Goal: Transaction & Acquisition: Purchase product/service

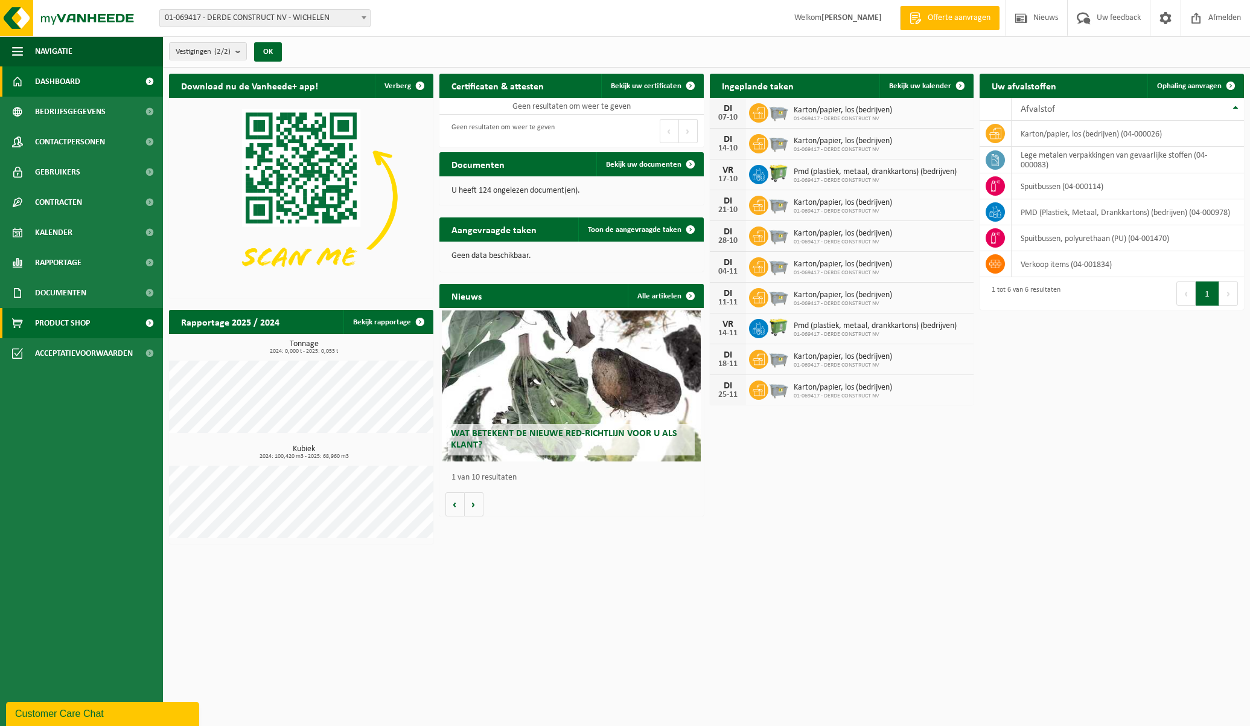
click at [64, 327] on span "Product Shop" at bounding box center [62, 323] width 55 height 30
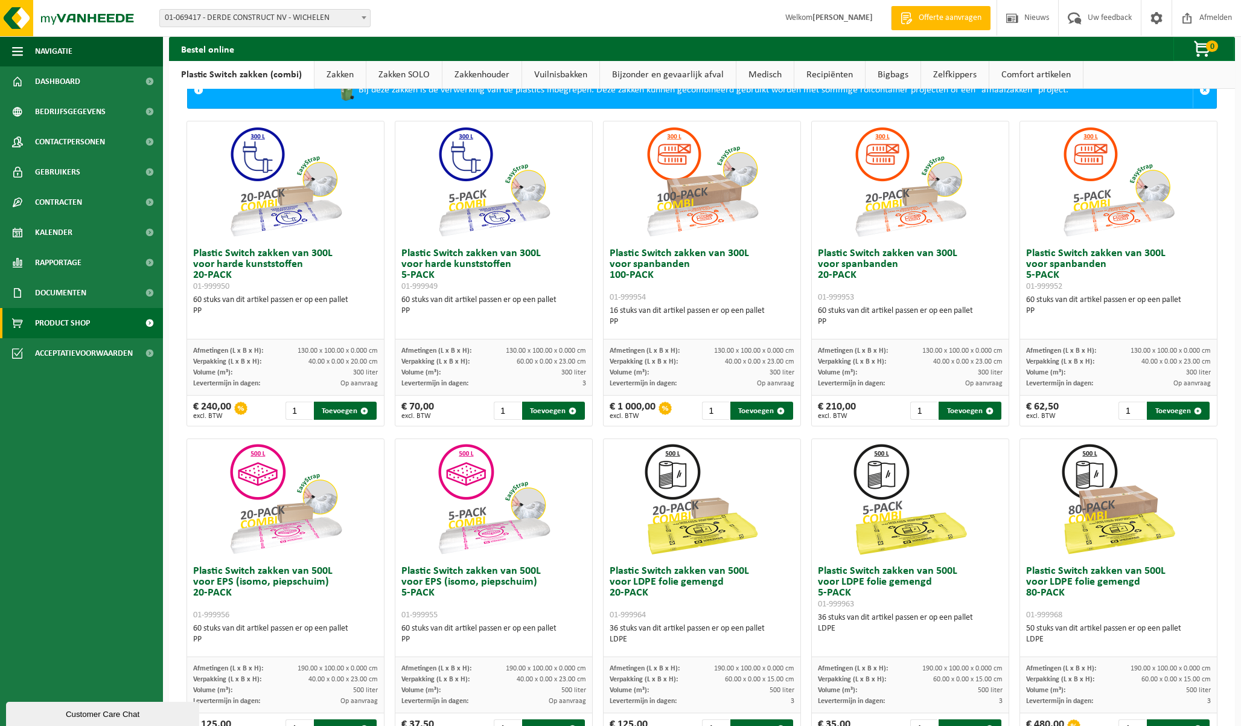
scroll to position [60, 0]
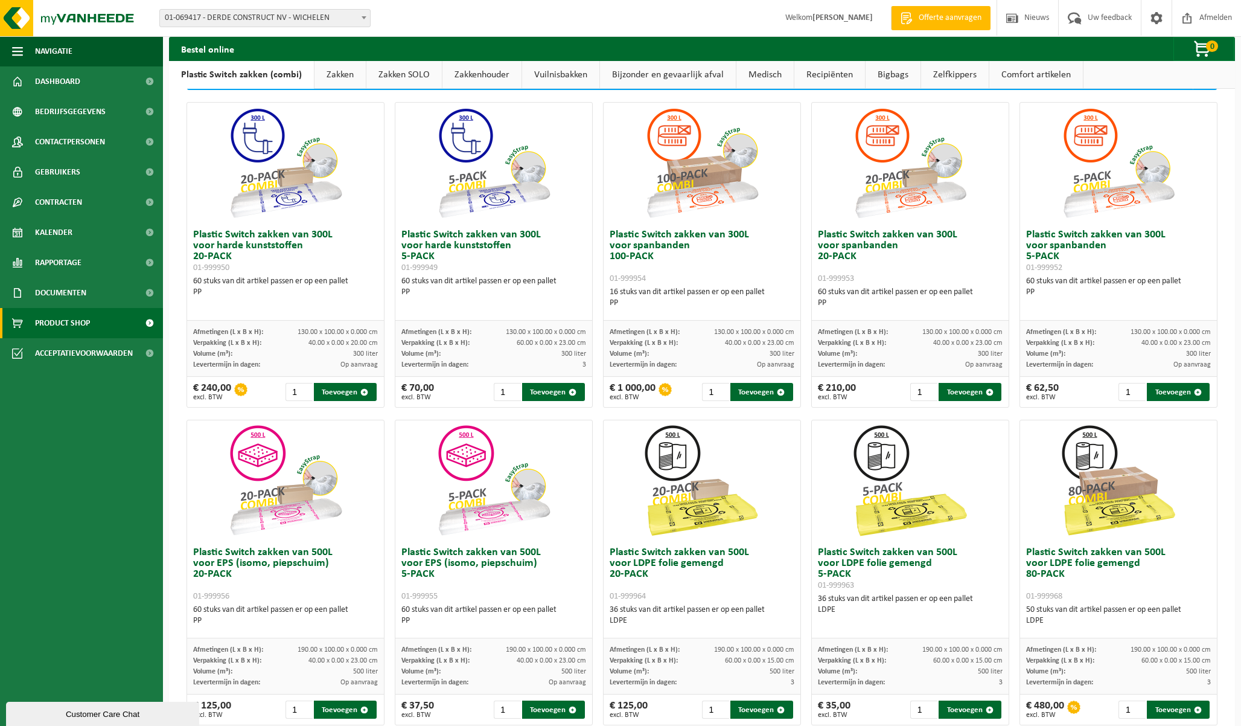
click at [351, 71] on link "Zakken" at bounding box center [340, 75] width 51 height 28
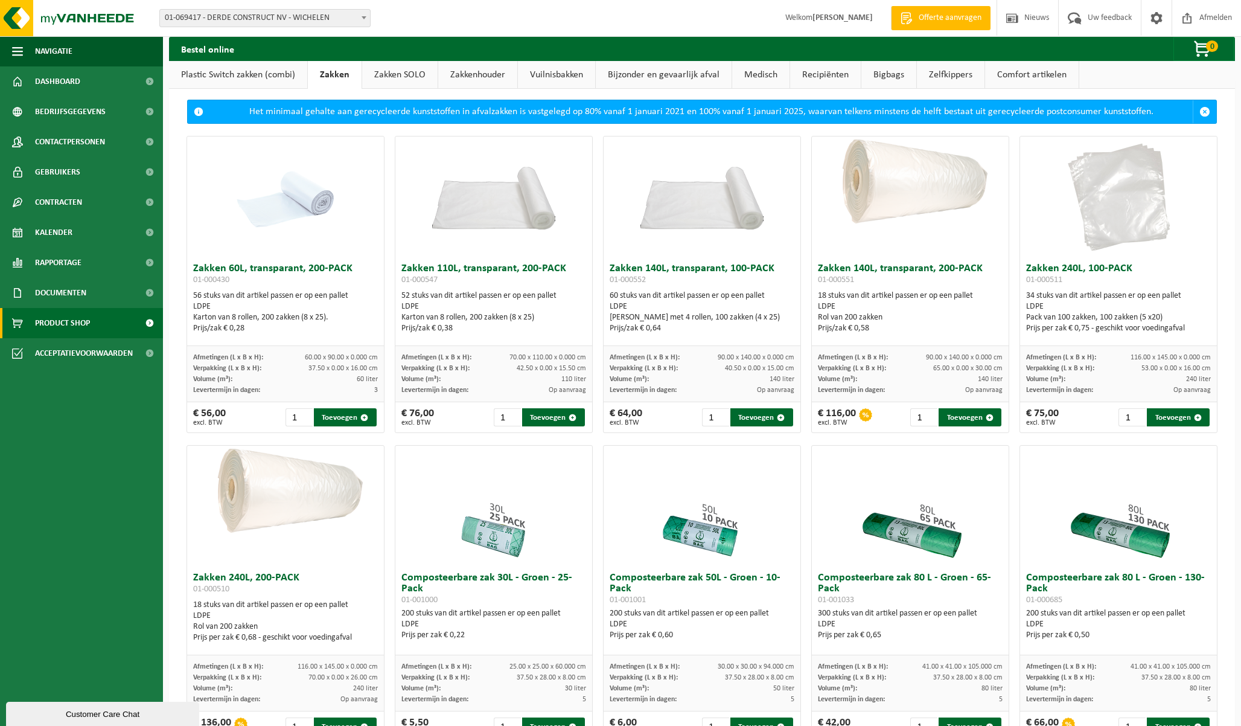
scroll to position [0, 0]
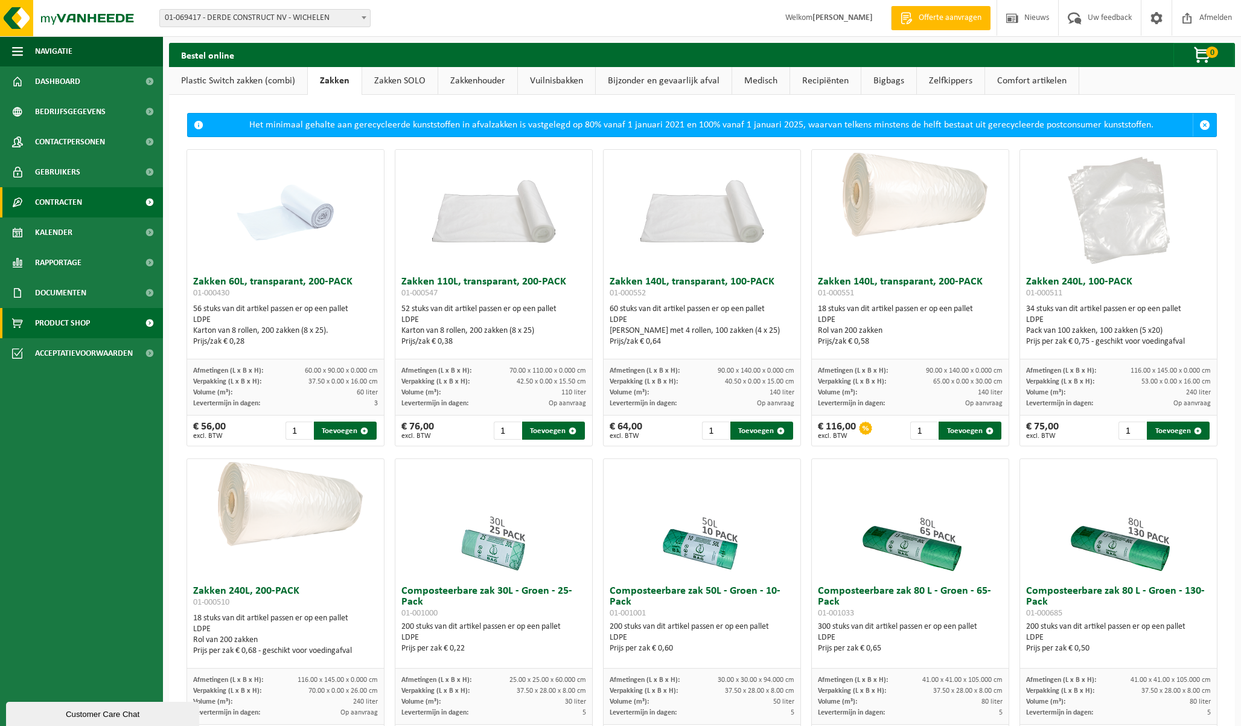
click at [56, 203] on span "Contracten" at bounding box center [58, 202] width 47 height 30
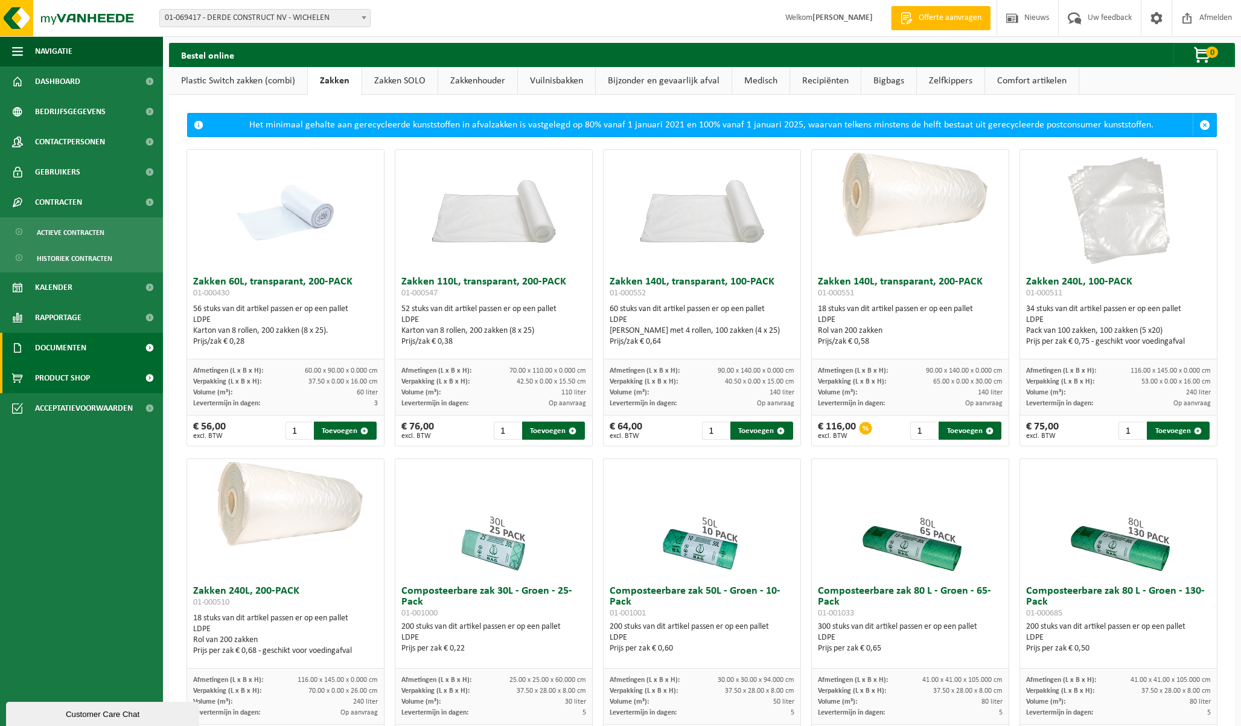
click at [65, 344] on span "Documenten" at bounding box center [60, 348] width 51 height 30
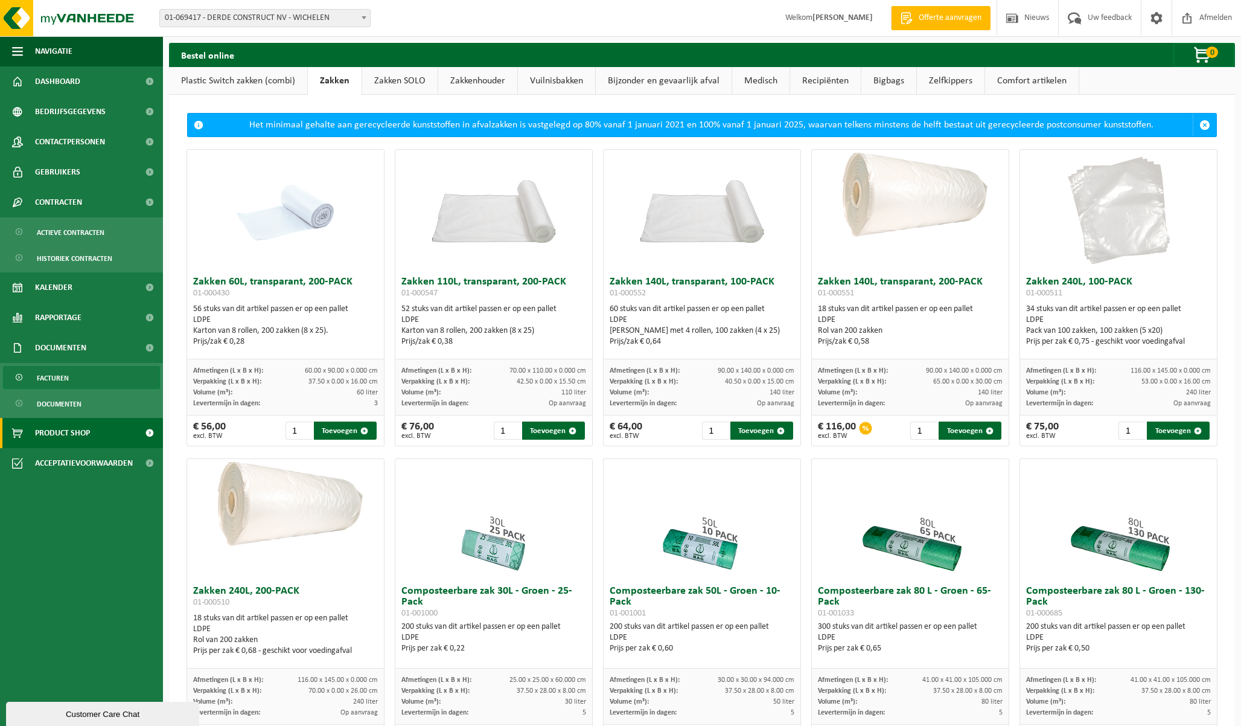
click at [59, 381] on span "Facturen" at bounding box center [53, 378] width 32 height 23
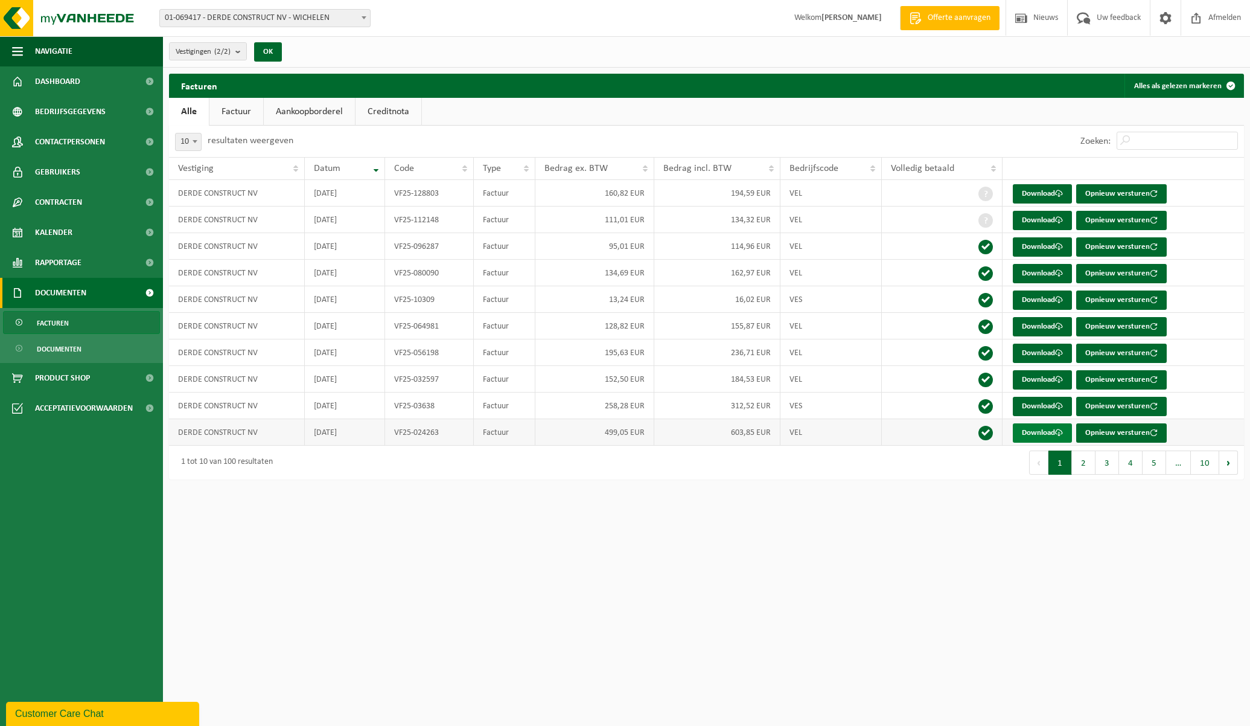
click at [1035, 431] on link "Download" at bounding box center [1042, 432] width 59 height 19
click at [69, 380] on span "Product Shop" at bounding box center [62, 378] width 55 height 30
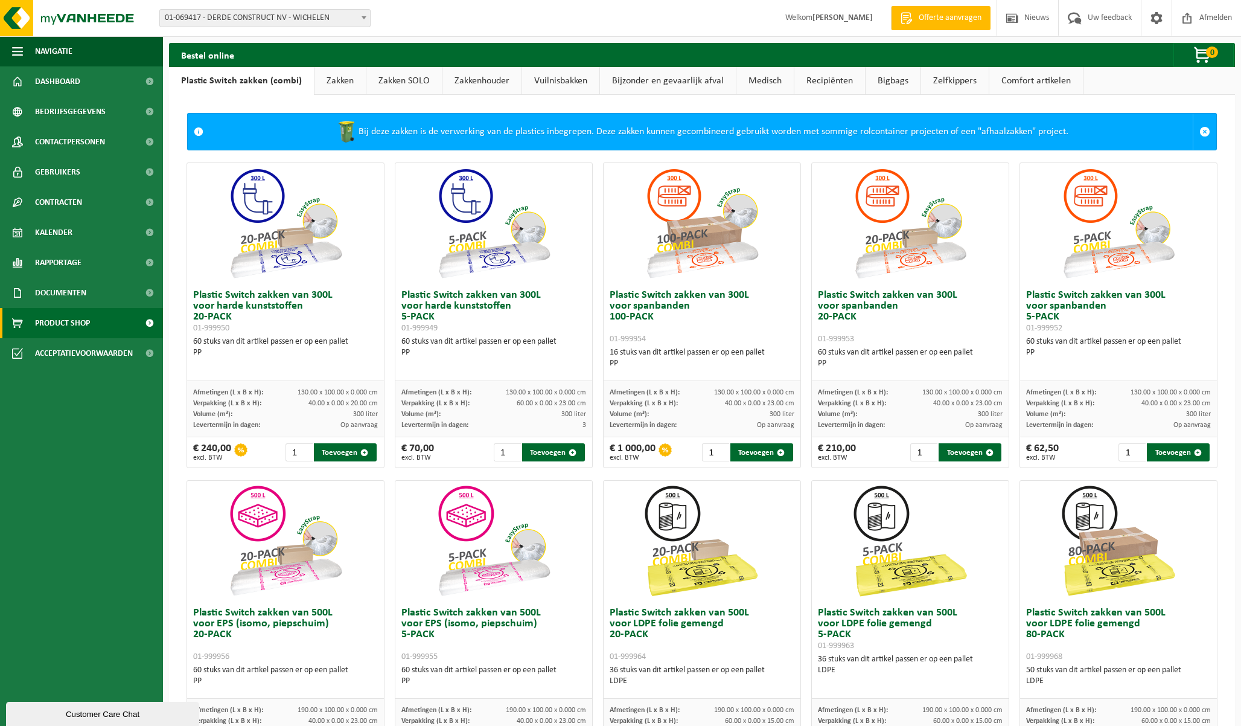
click at [1115, 81] on ul "Plastic Switch zakken (combi) Zakken Zakken SOLO Zakkenhouder Vuilnisbakken Bij…" at bounding box center [702, 81] width 1066 height 28
click at [232, 80] on link "Plastic Switch zakken (combi)" at bounding box center [241, 81] width 145 height 28
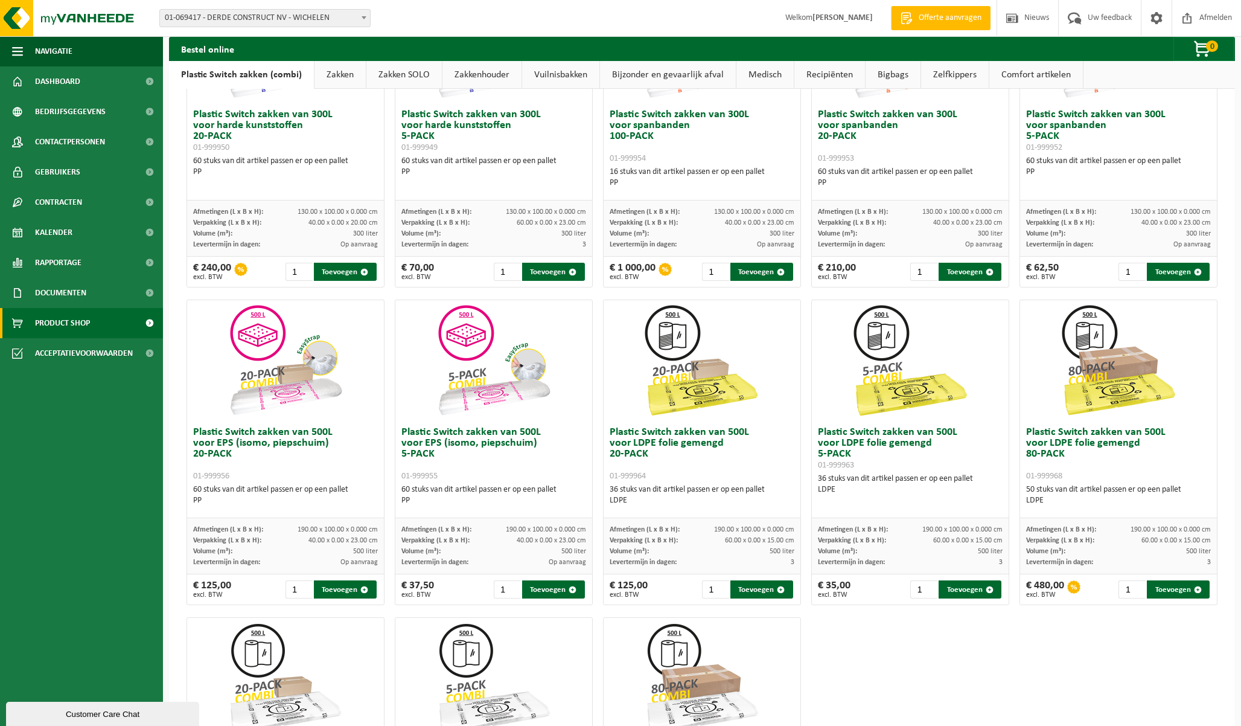
scroll to position [181, 0]
click at [747, 585] on button "Toevoegen" at bounding box center [762, 589] width 63 height 18
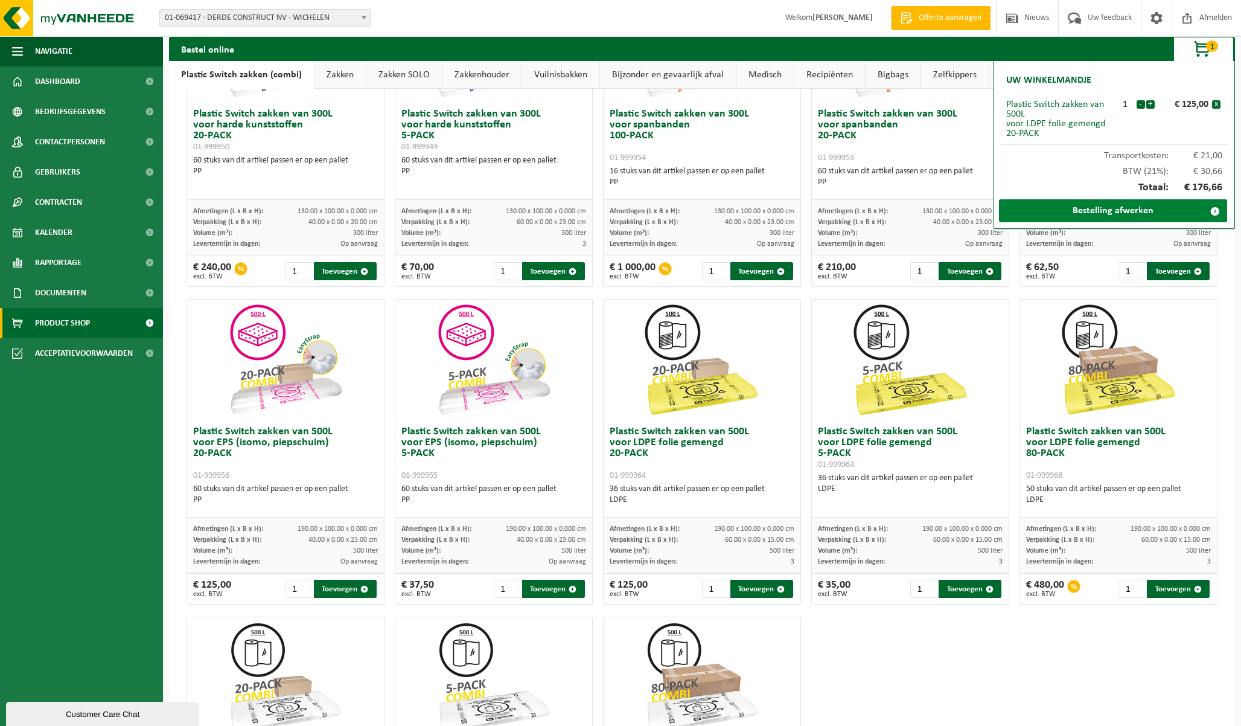
click at [1144, 208] on link "Bestelling afwerken" at bounding box center [1113, 210] width 228 height 23
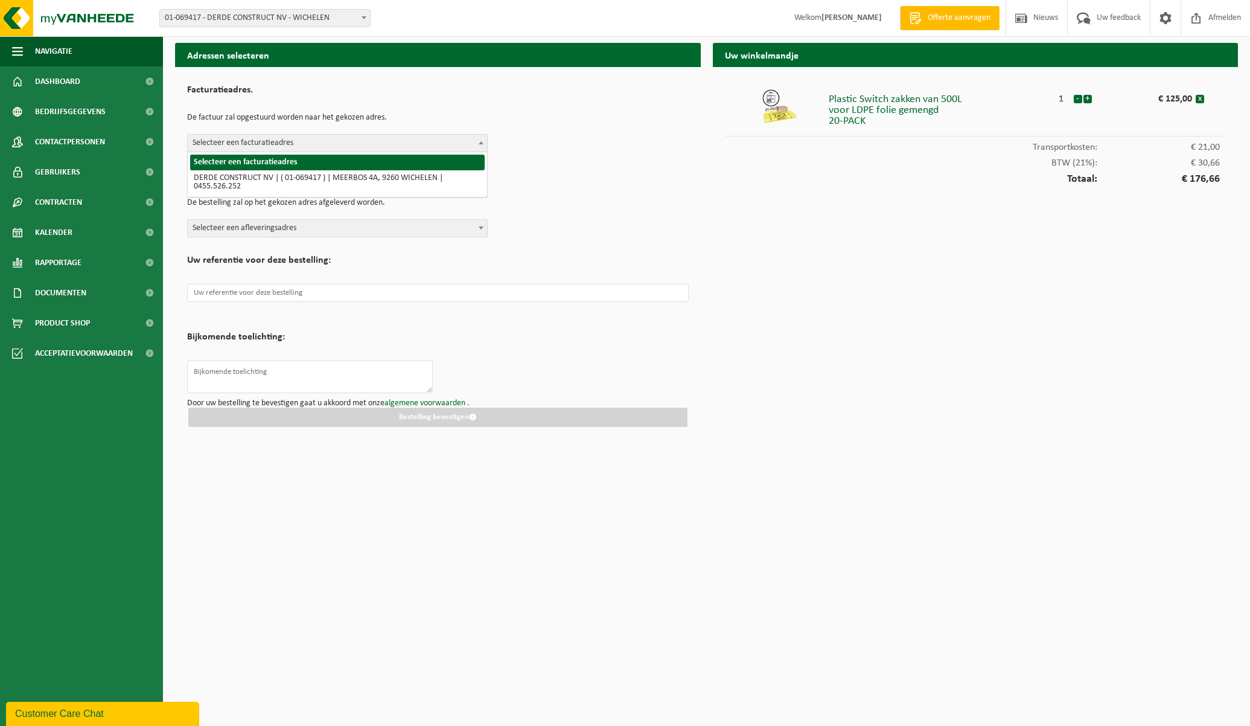
click at [324, 138] on span "Selecteer een facturatieadres" at bounding box center [337, 143] width 299 height 17
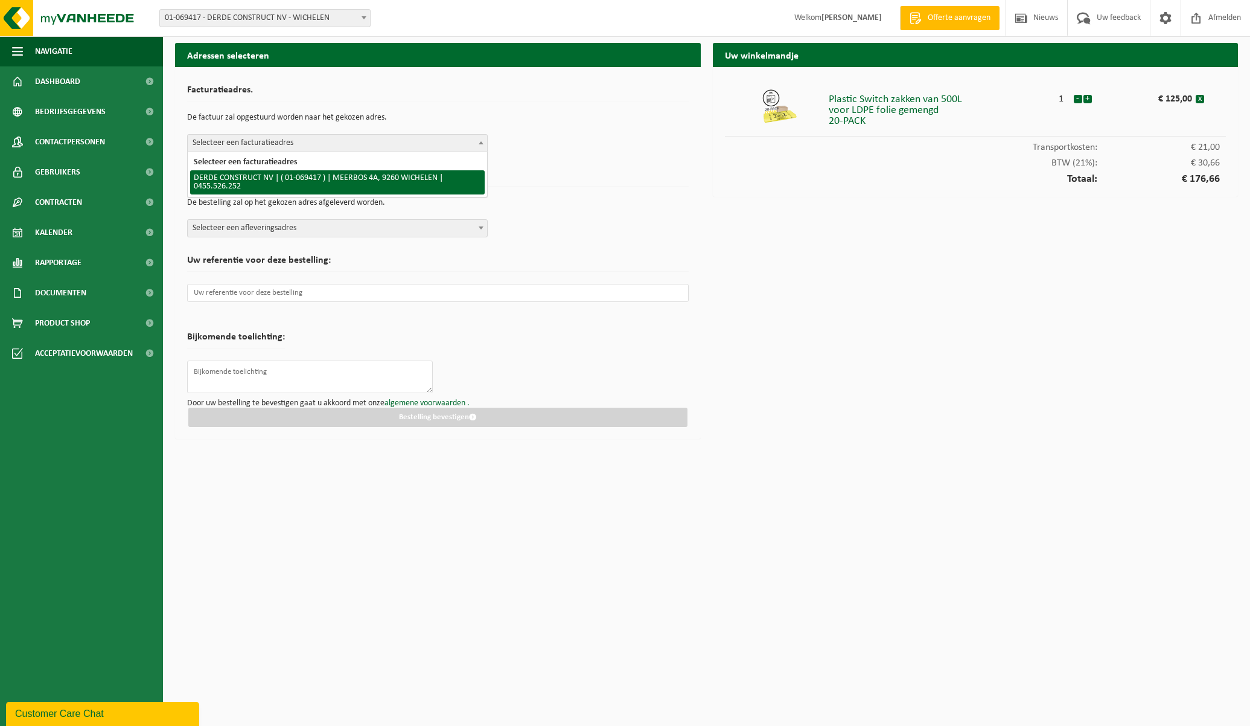
select select "88626"
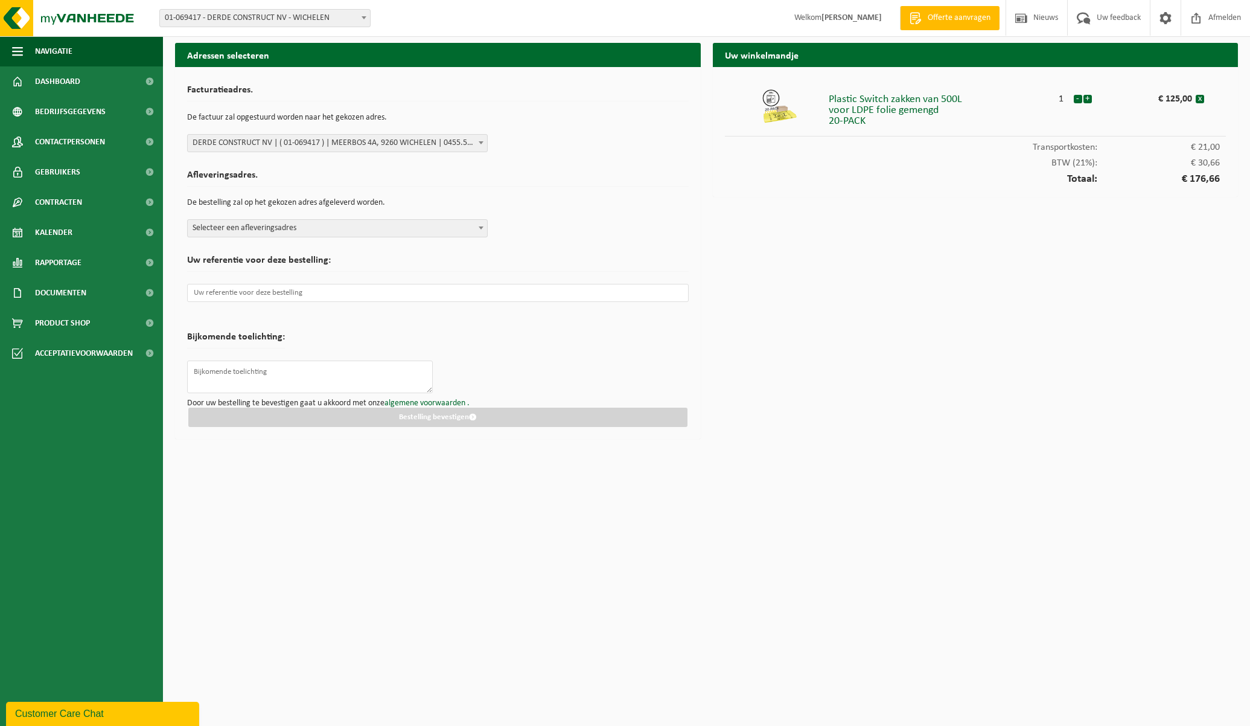
click at [292, 232] on span "Selecteer een afleveringsadres" at bounding box center [337, 228] width 299 height 17
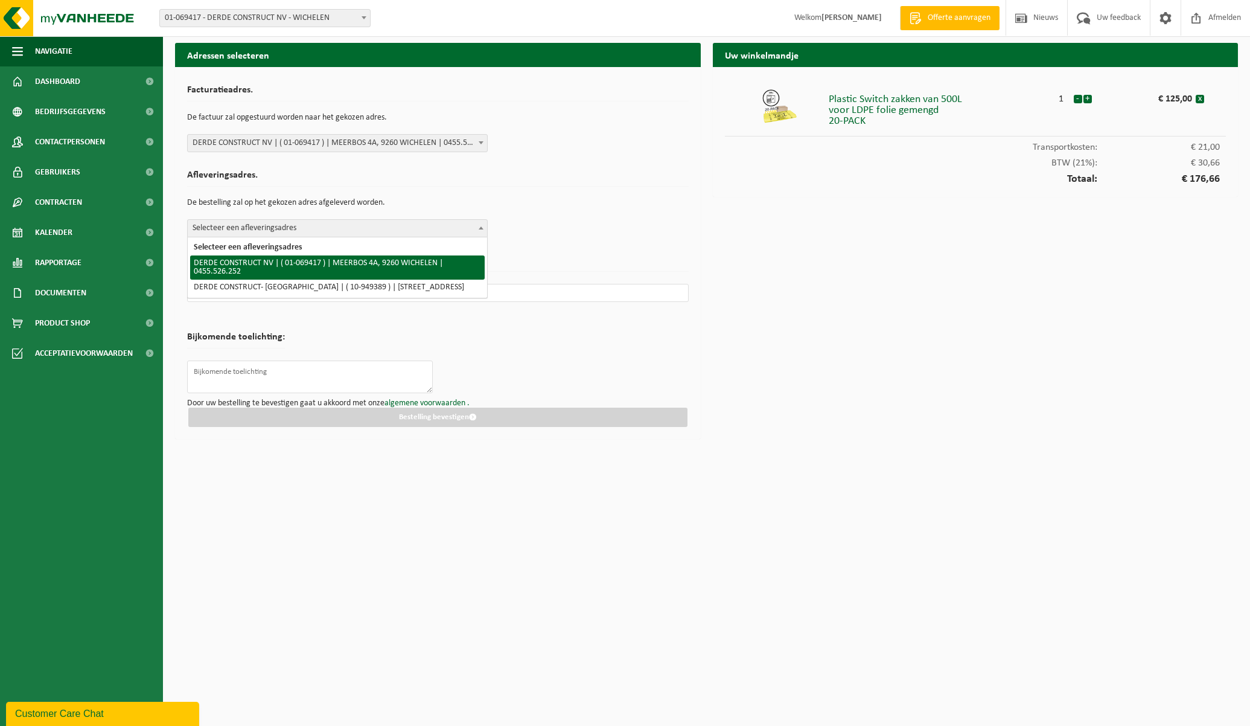
select select "88626"
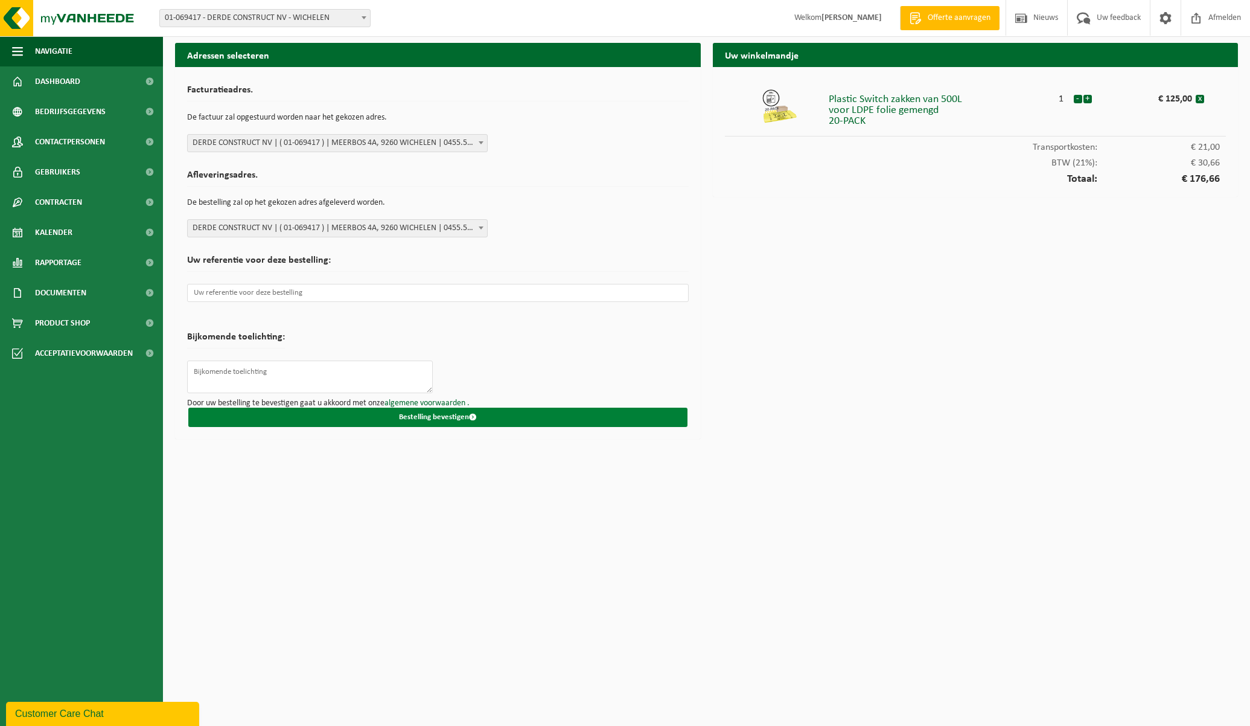
click at [421, 411] on button "Bestelling bevestigen" at bounding box center [437, 417] width 499 height 19
